Goal: Answer question/provide support

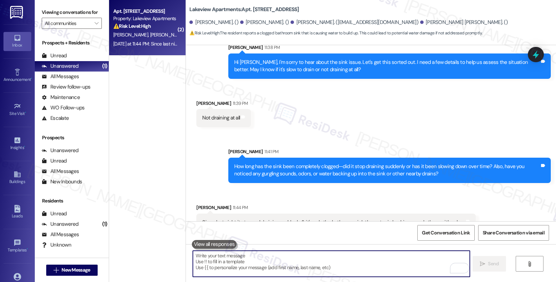
scroll to position [3017, 0]
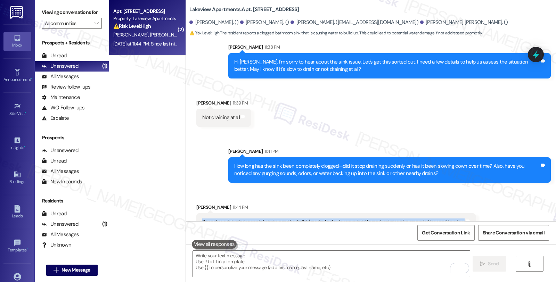
drag, startPoint x: 194, startPoint y: 209, endPoint x: 518, endPoint y: 208, distance: 324.4
click at [518, 208] on div "Received [STREET_ADDRESS][PERSON_NAME]:44 PM Since last night it stopped draini…" at bounding box center [371, 212] width 370 height 48
copy div "Since last night it stopped draining suddenly & it's only the bathroom sink the…"
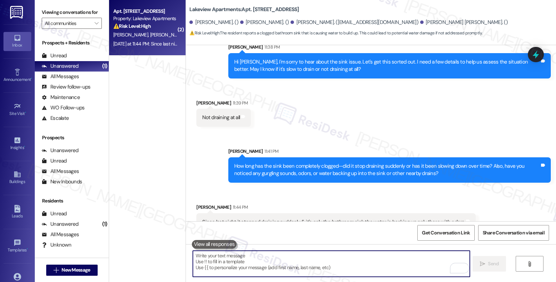
click at [307, 260] on textarea "To enrich screen reader interactions, please activate Accessibility in Grammarl…" at bounding box center [331, 264] width 277 height 26
paste textarea "Have you used any drain cleaners or attempted anything to clear the clog since …"
type textarea "Have you used any drain cleaners or attempted anything to clear the clog since …"
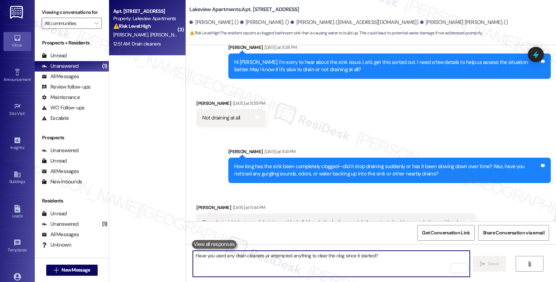
scroll to position [3113, 0]
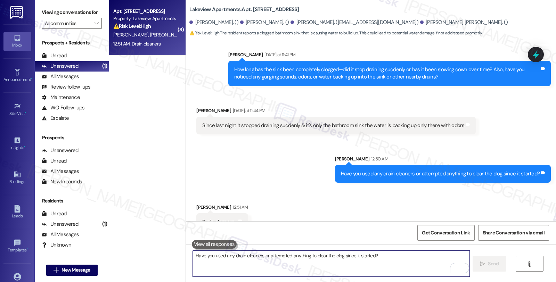
click at [268, 265] on textarea "Have you used any drain cleaners or attempted anything to clear the clog since …" at bounding box center [331, 264] width 277 height 26
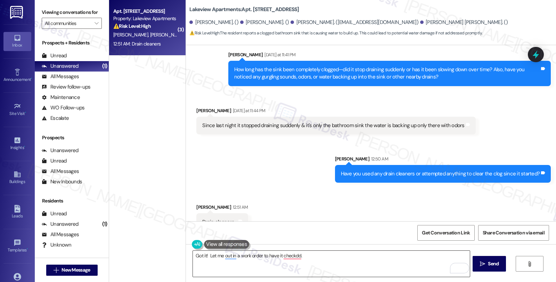
click at [322, 262] on textarea "Got it! Let me out in a work order to have it checkdd." at bounding box center [331, 264] width 277 height 26
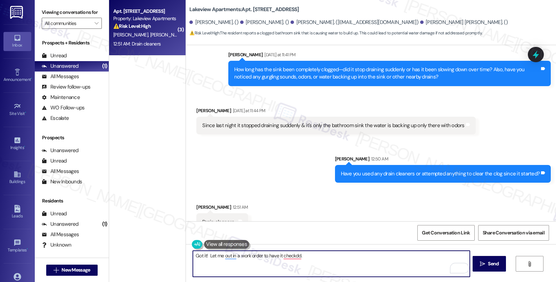
paste textarea "Do we have your permission to enter during your absence? Also, do you have pets…"
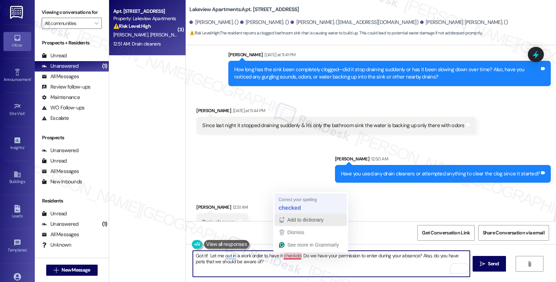
type textarea "Got it! Let me out in a work order to have it checked. Do we have your permissi…"
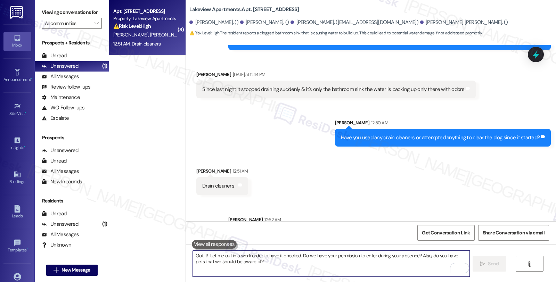
scroll to position [3169, 0]
